Goal: Navigation & Orientation: Find specific page/section

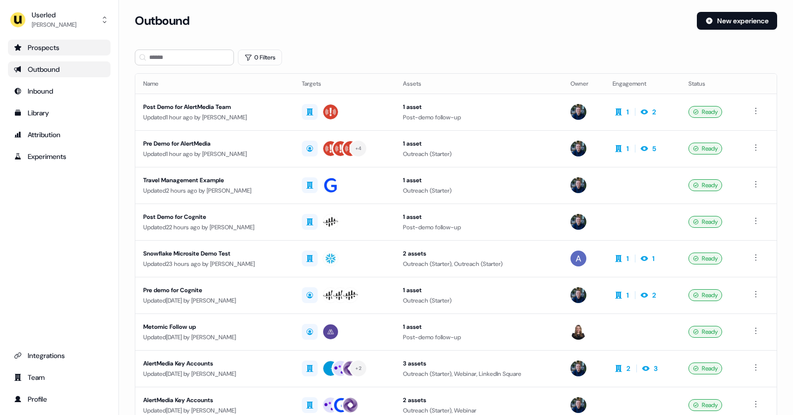
click at [52, 50] on div "Prospects" at bounding box center [59, 48] width 91 height 10
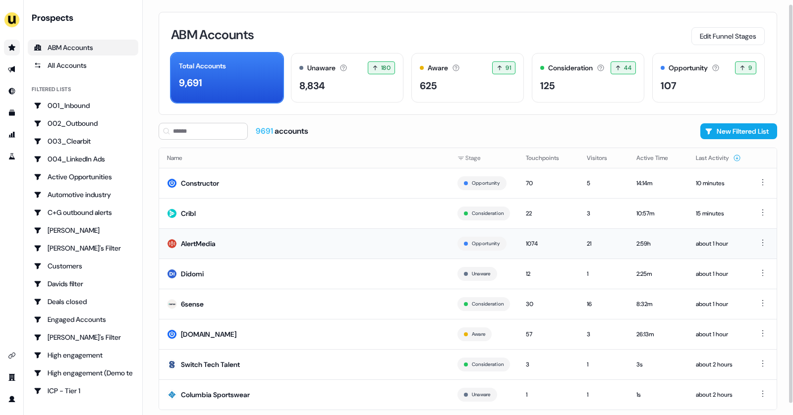
scroll to position [16, 0]
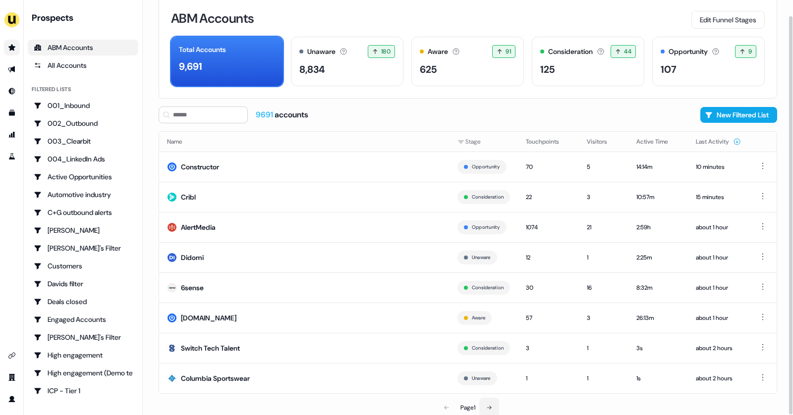
click at [484, 400] on button at bounding box center [489, 408] width 20 height 20
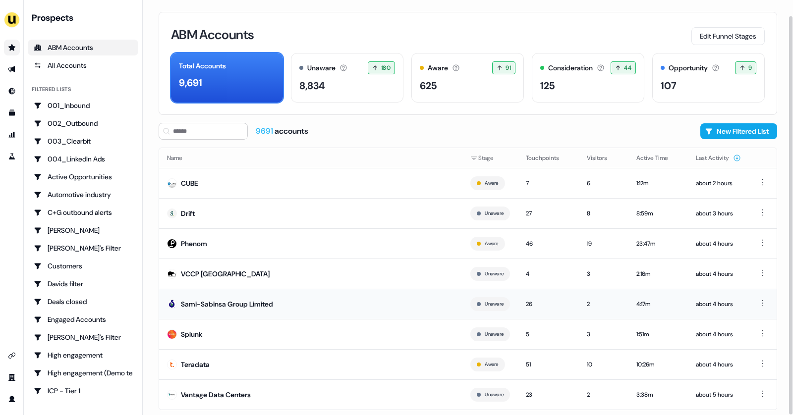
scroll to position [16, 0]
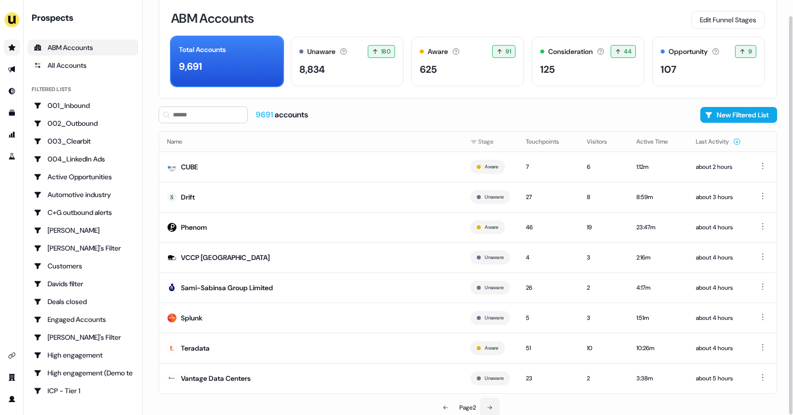
click at [494, 401] on button at bounding box center [490, 408] width 20 height 20
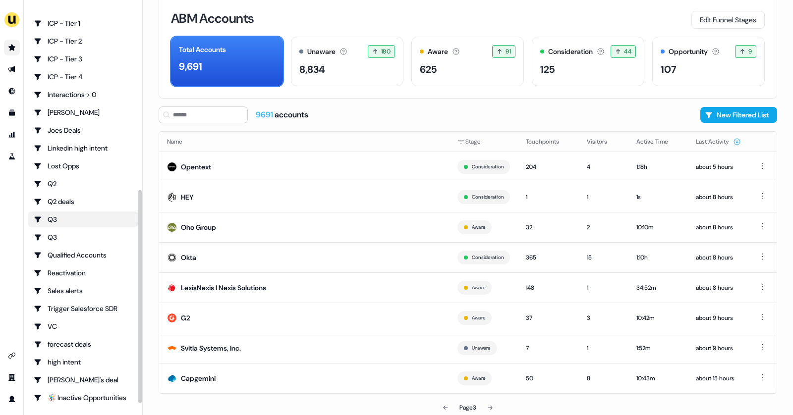
scroll to position [370, 0]
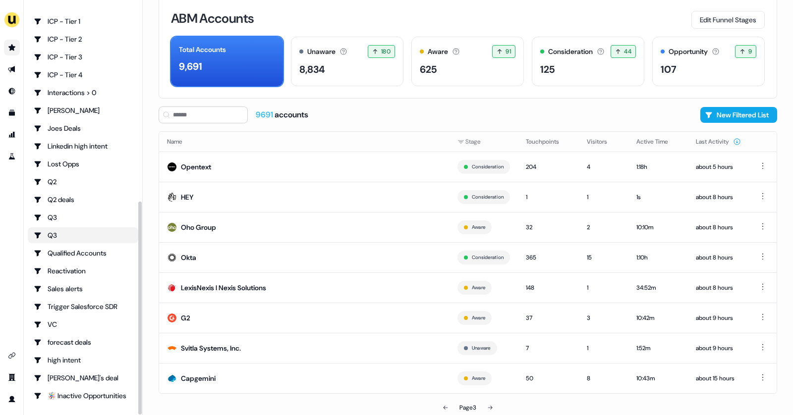
click at [65, 229] on link "Q3" at bounding box center [83, 236] width 111 height 16
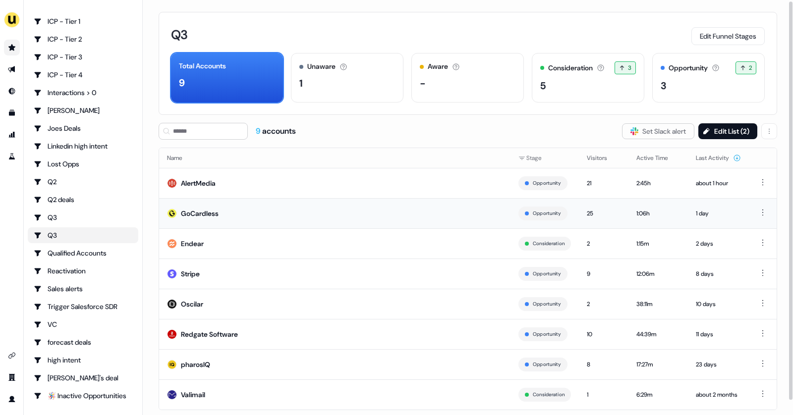
scroll to position [16, 0]
